Goal: Information Seeking & Learning: Learn about a topic

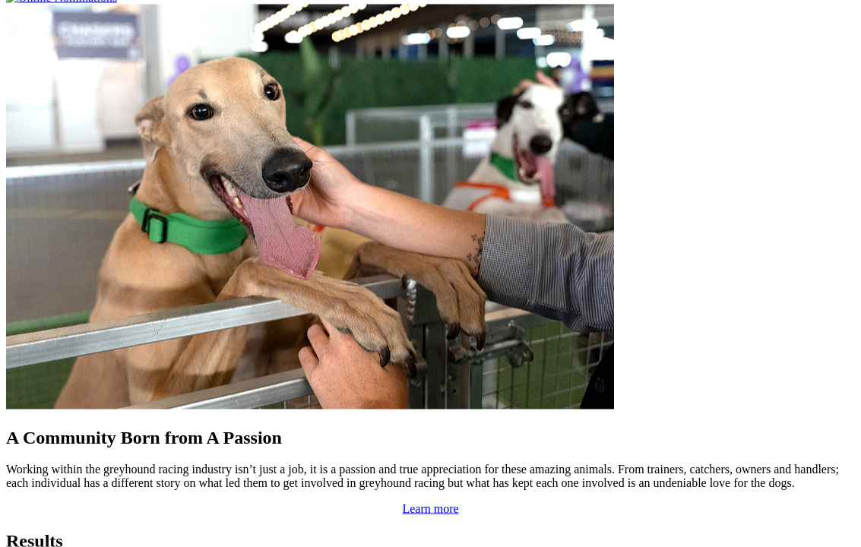
scroll to position [1209, 0]
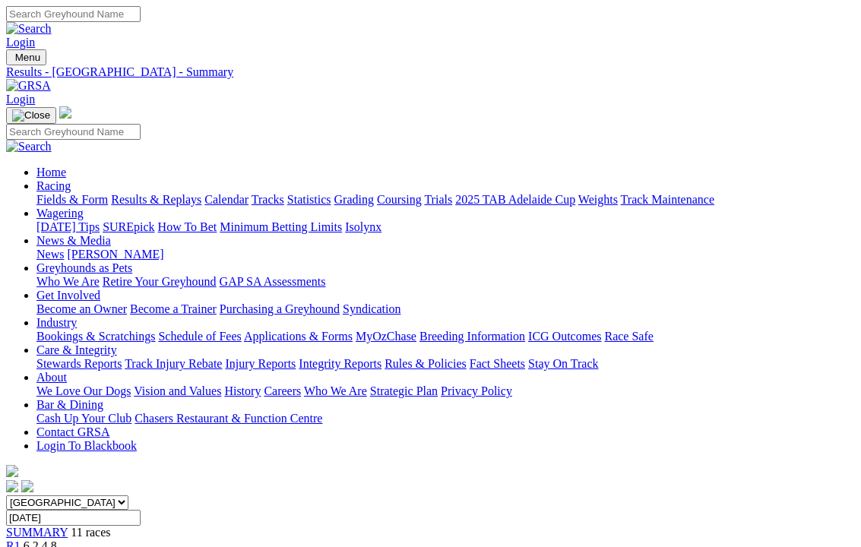
click at [201, 193] on link "Results & Replays" at bounding box center [156, 199] width 90 height 13
click at [66, 193] on link "Fields & Form" at bounding box center [71, 199] width 71 height 13
click at [128, 495] on select "South Australia New South Wales Northern Territory Queensland Tasmania Victoria…" at bounding box center [67, 502] width 122 height 14
select select "[GEOGRAPHIC_DATA]"
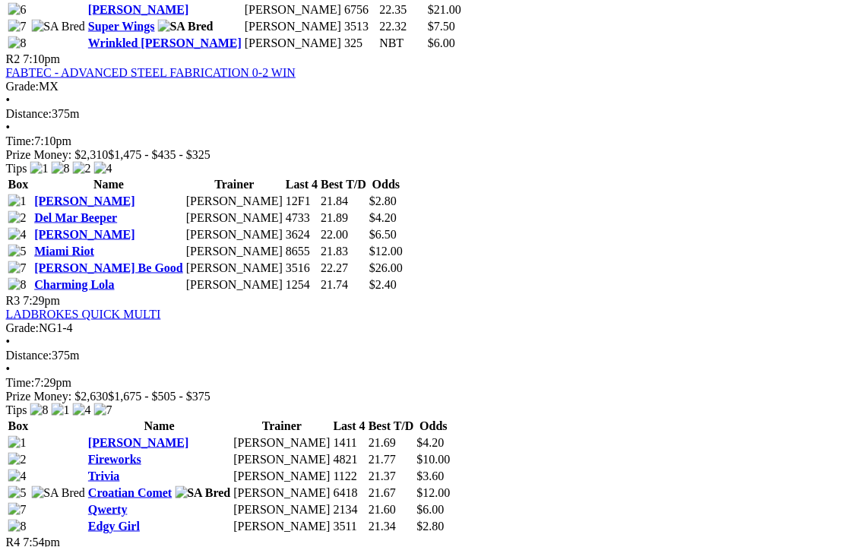
scroll to position [957, 3]
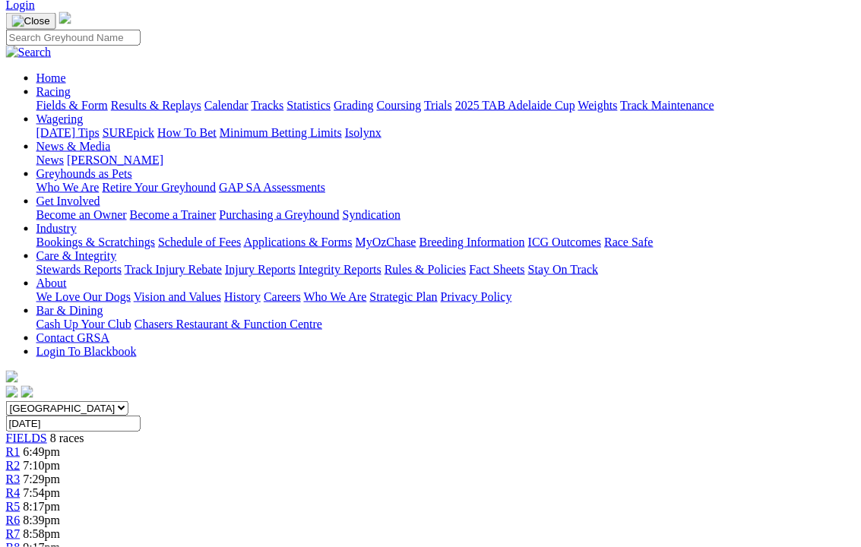
scroll to position [0, 3]
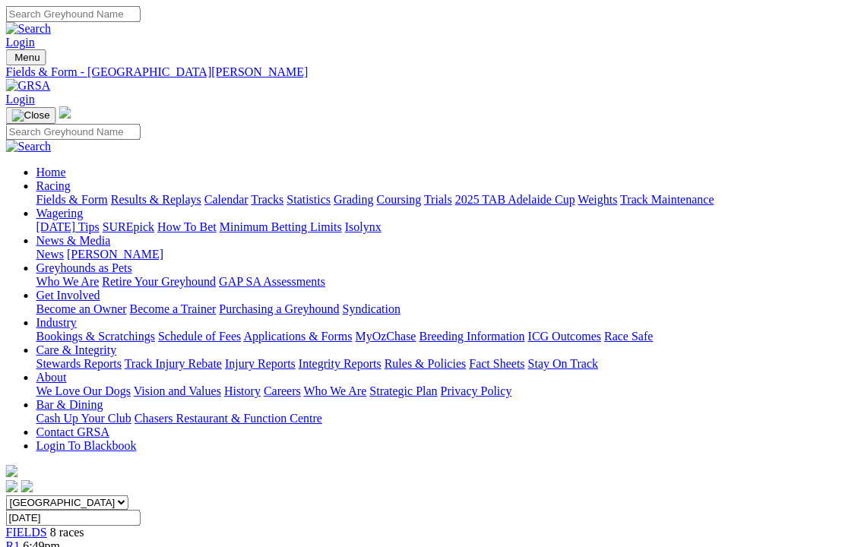
click at [81, 193] on link "Fields & Form" at bounding box center [71, 199] width 71 height 13
click at [128, 495] on select "South Australia New South Wales Northern Territory Queensland Tasmania Victoria…" at bounding box center [67, 502] width 122 height 14
select select "QLD"
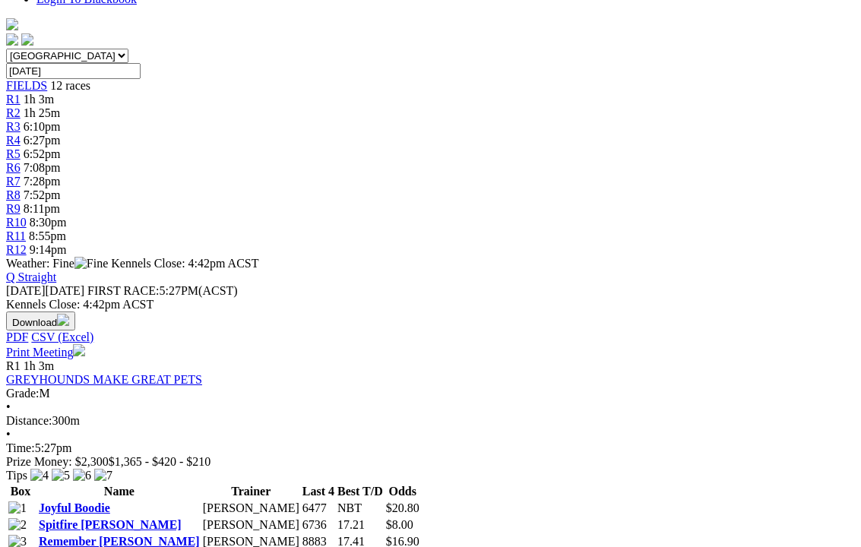
scroll to position [441, 166]
